Goal: Task Accomplishment & Management: Use online tool/utility

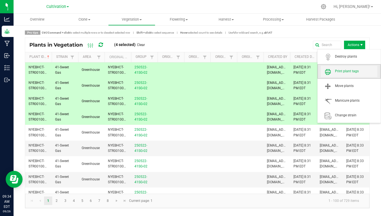
click at [343, 69] on span "Print plant tags" at bounding box center [356, 71] width 42 height 5
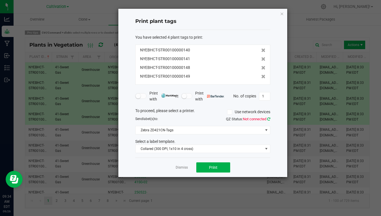
click at [269, 119] on icon at bounding box center [268, 119] width 3 height 4
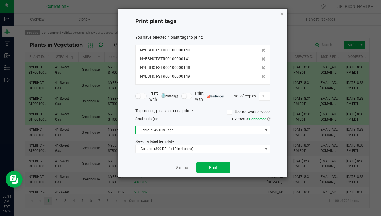
click at [242, 131] on span "Zebra ZD421CN-Tags" at bounding box center [199, 130] width 127 height 8
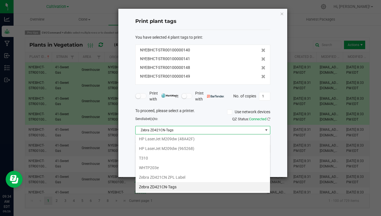
scroll to position [8, 135]
click at [198, 186] on ZD421CN-Tags "Zebra ZD421CN-Tags" at bounding box center [203, 187] width 134 height 10
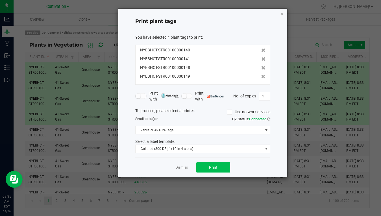
click at [213, 166] on span "Print" at bounding box center [213, 167] width 8 height 5
click at [183, 169] on link "Dismiss" at bounding box center [182, 167] width 12 height 5
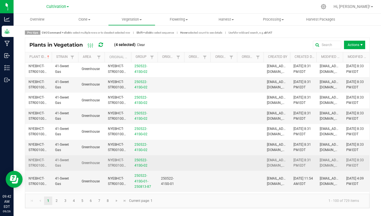
scroll to position [59, 0]
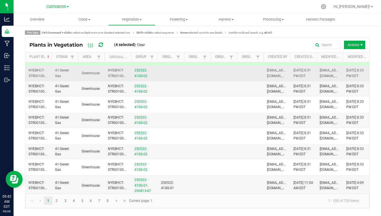
click at [26, 72] on td "NYEBHCT-STR00100000150" at bounding box center [38, 74] width 27 height 16
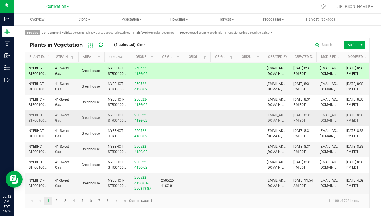
scroll to position [61, 0]
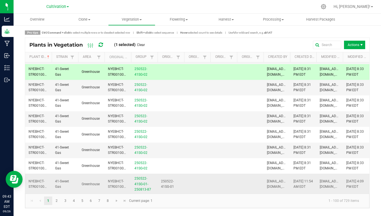
click at [32, 182] on td "NYEBHCT-STR00100000247" at bounding box center [38, 184] width 27 height 21
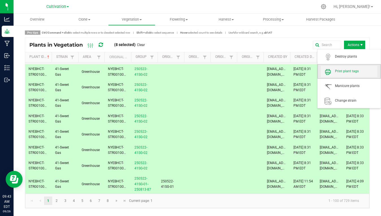
click at [349, 71] on span "Print plant tags" at bounding box center [356, 71] width 42 height 5
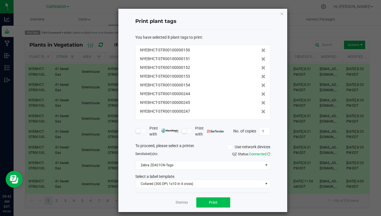
click at [214, 203] on span "Print" at bounding box center [213, 202] width 8 height 5
click at [282, 14] on icon "button" at bounding box center [282, 13] width 4 height 7
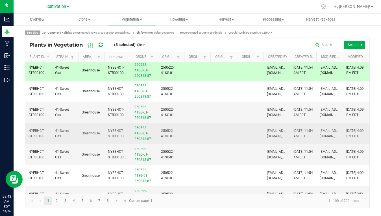
scroll to position [187, 0]
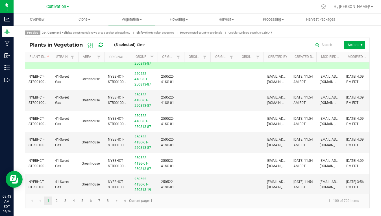
click at [22, 79] on div "Pro tips Ctrl/Command + click to select multiple rows or to deselect selected r…" at bounding box center [197, 120] width 353 height 178
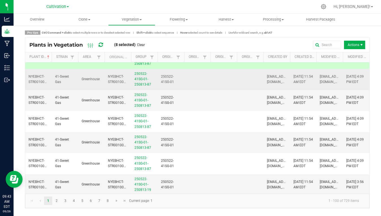
click at [32, 79] on span "NYEBHCT-STR00100000248" at bounding box center [43, 79] width 28 height 9
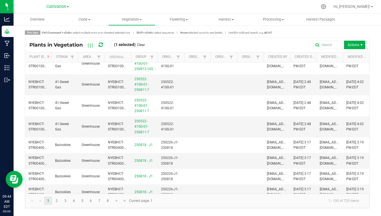
scroll to position [1842, 0]
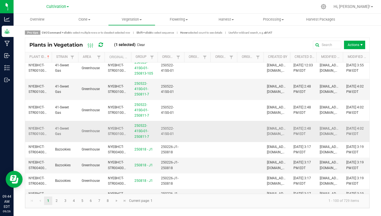
click at [28, 121] on td "NYEBHCT-STR00100000347" at bounding box center [38, 131] width 27 height 21
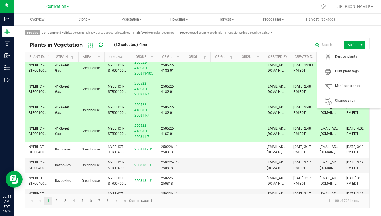
click at [355, 45] on span "Actions" at bounding box center [354, 45] width 21 height 8
click at [351, 70] on span "Print plant tags" at bounding box center [356, 71] width 42 height 5
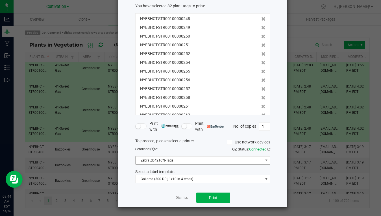
scroll to position [31, 0]
click at [215, 198] on span "Print" at bounding box center [213, 198] width 8 height 5
click at [179, 198] on link "Dismiss" at bounding box center [182, 198] width 12 height 5
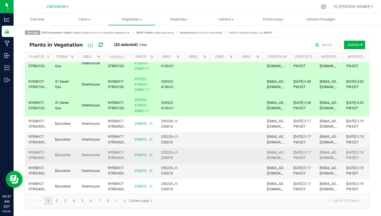
scroll to position [1847, 0]
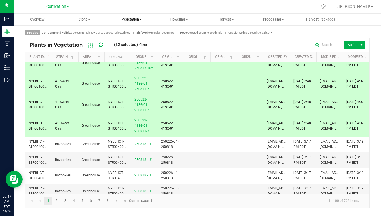
click at [135, 17] on span "Vegetation" at bounding box center [131, 19] width 47 height 5
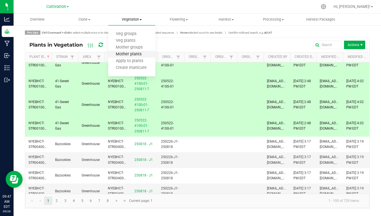
click at [134, 53] on span "Mother plants" at bounding box center [128, 54] width 41 height 5
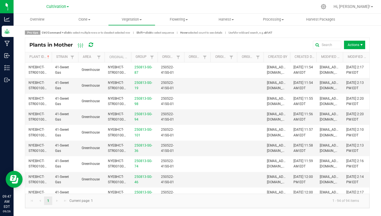
click at [21, 73] on div "Pro tips Ctrl/Command + click to select multiple rows or to deselect selected r…" at bounding box center [197, 120] width 353 height 178
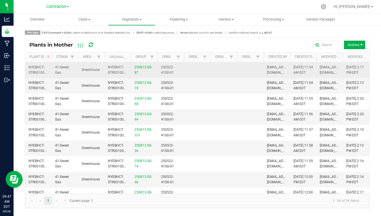
click at [27, 71] on td "NYEBHCT-STR00100000246" at bounding box center [38, 70] width 27 height 16
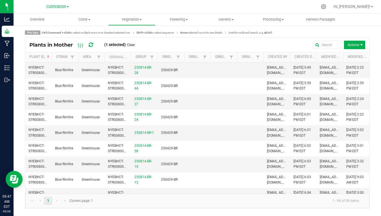
scroll to position [266, 0]
click at [38, 31] on td "NYEBHCT-STR00100000344" at bounding box center [38, 24] width 27 height 16
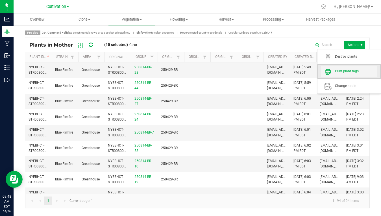
click at [345, 71] on span "Print plant tags" at bounding box center [356, 71] width 42 height 5
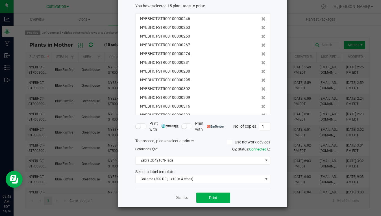
scroll to position [31, 0]
click at [217, 199] on span "Print" at bounding box center [213, 198] width 8 height 5
click at [184, 197] on link "Dismiss" at bounding box center [182, 198] width 12 height 5
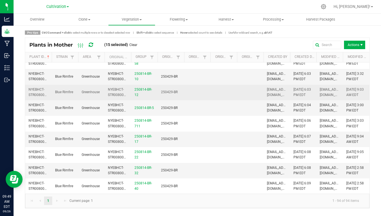
scroll to position [351, 0]
